Goal: Contribute content: Add original content to the website for others to see

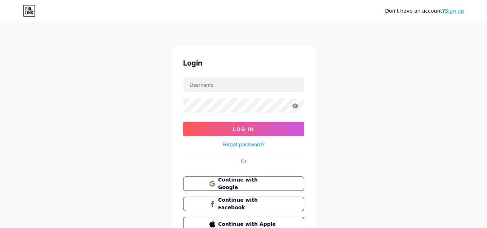
click at [211, 92] on form "Log In Forgot password?" at bounding box center [243, 113] width 121 height 72
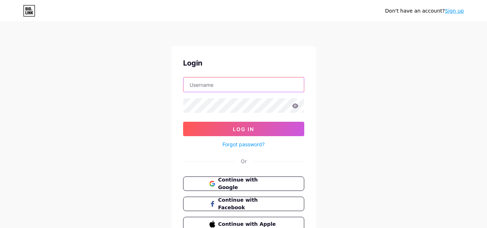
click at [212, 85] on input "text" at bounding box center [244, 85] width 120 height 14
type input "phonesextalks"
click at [204, 83] on input "phonesextalks" at bounding box center [244, 85] width 120 height 14
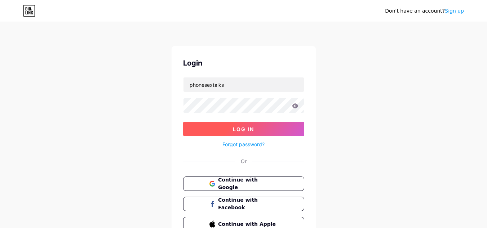
click at [253, 127] on span "Log In" at bounding box center [243, 129] width 21 height 6
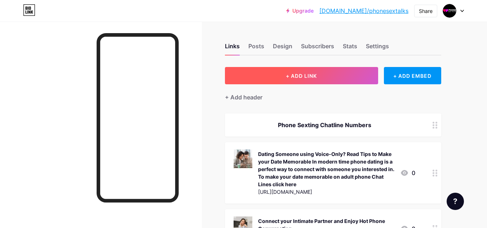
click at [296, 71] on button "+ ADD LINK" at bounding box center [301, 75] width 153 height 17
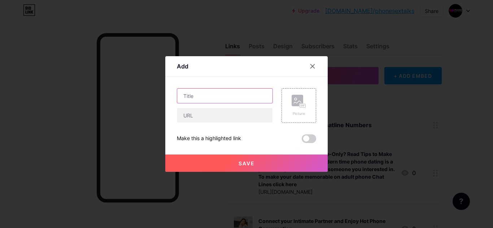
click at [199, 91] on input "text" at bounding box center [224, 96] width 95 height 14
paste input "Looking to Meet Local Singles? Start Private Calls on TangoPersonals Chatline N…"
type input "Looking to Meet Local Singles? Start Private Calls on TangoPersonals Chatline N…"
click at [298, 97] on rect at bounding box center [297, 101] width 12 height 12
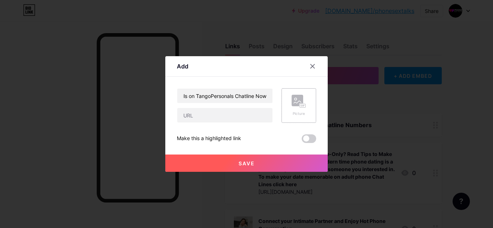
scroll to position [0, 0]
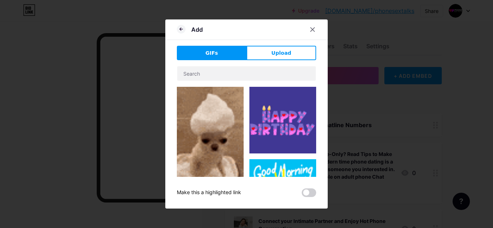
click at [213, 57] on span "GIFs" at bounding box center [211, 53] width 13 height 8
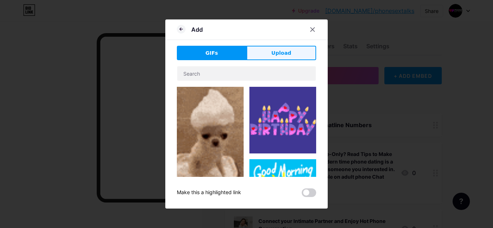
click at [279, 54] on span "Upload" at bounding box center [281, 53] width 20 height 8
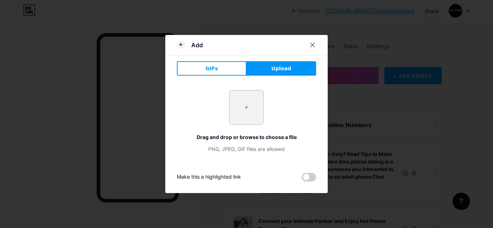
click at [231, 99] on input "file" at bounding box center [246, 108] width 34 height 34
type input "C:\fakepath\Start Private Calls on TangoPersonals Chatline Now.jpg"
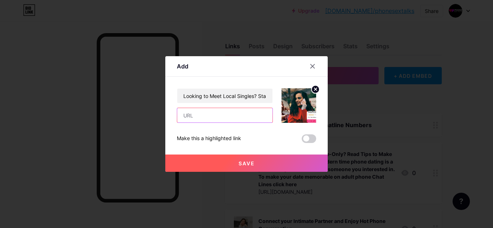
click at [197, 116] on input "text" at bounding box center [224, 115] width 95 height 14
paste input "[URL][DOMAIN_NAME]"
type input "[URL][DOMAIN_NAME]"
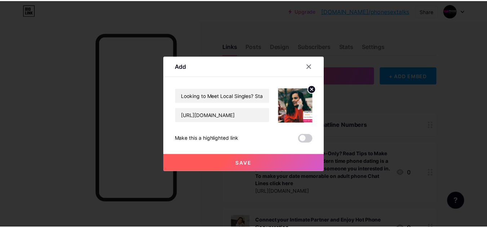
scroll to position [0, 0]
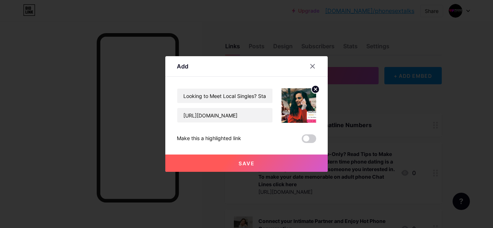
click at [253, 165] on span "Save" at bounding box center [246, 163] width 16 height 6
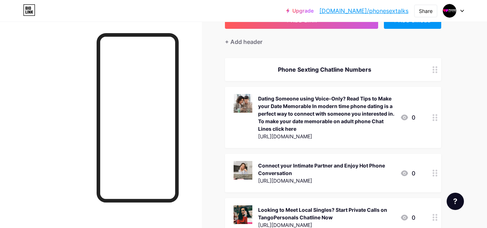
scroll to position [144, 0]
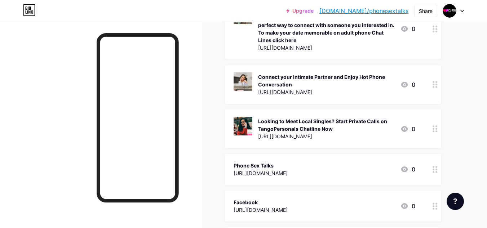
click at [299, 126] on div "Looking to Meet Local Singles? Start Private Calls on TangoPersonals Chatline N…" at bounding box center [326, 125] width 136 height 15
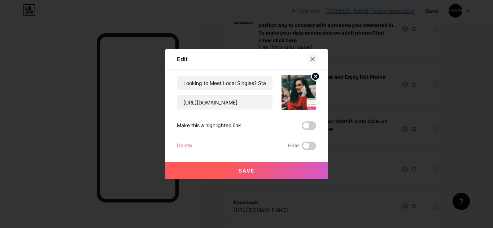
click at [309, 56] on div at bounding box center [312, 59] width 13 height 13
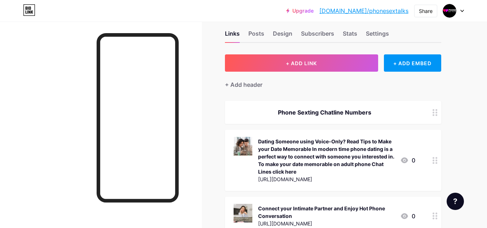
scroll to position [0, 0]
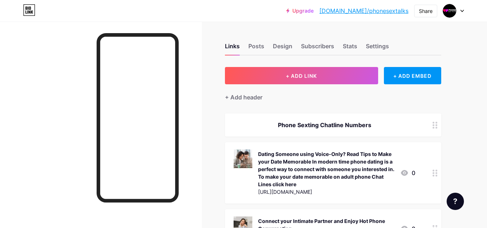
click at [383, 12] on link "[DOMAIN_NAME]/phonesextalks" at bounding box center [364, 10] width 89 height 9
